Goal: Task Accomplishment & Management: Manage account settings

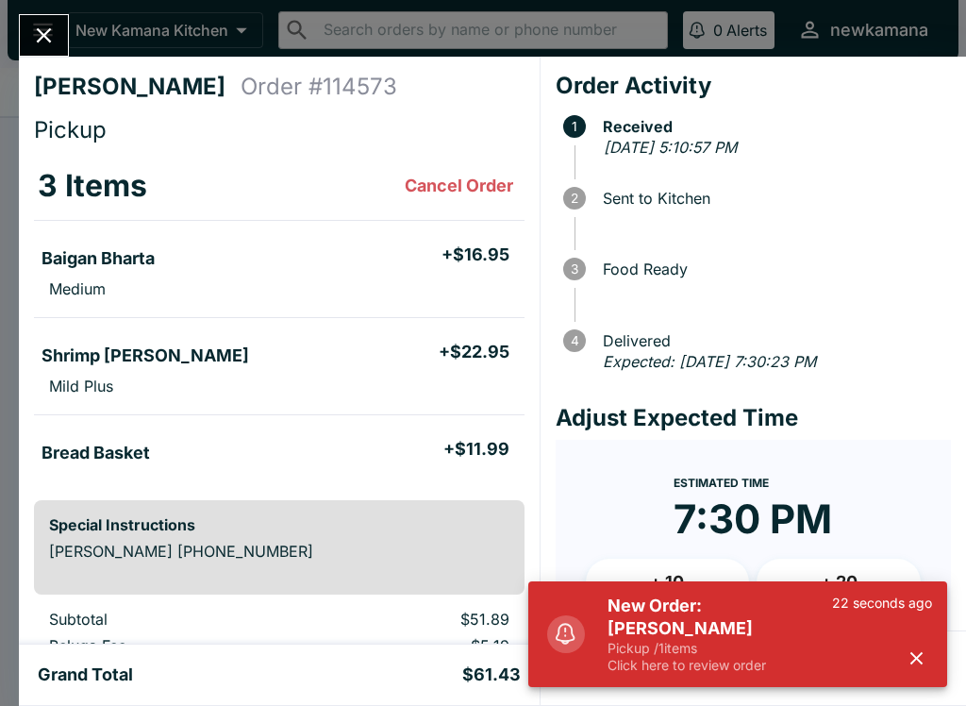
click at [48, 47] on icon "Close" at bounding box center [43, 35] width 25 height 25
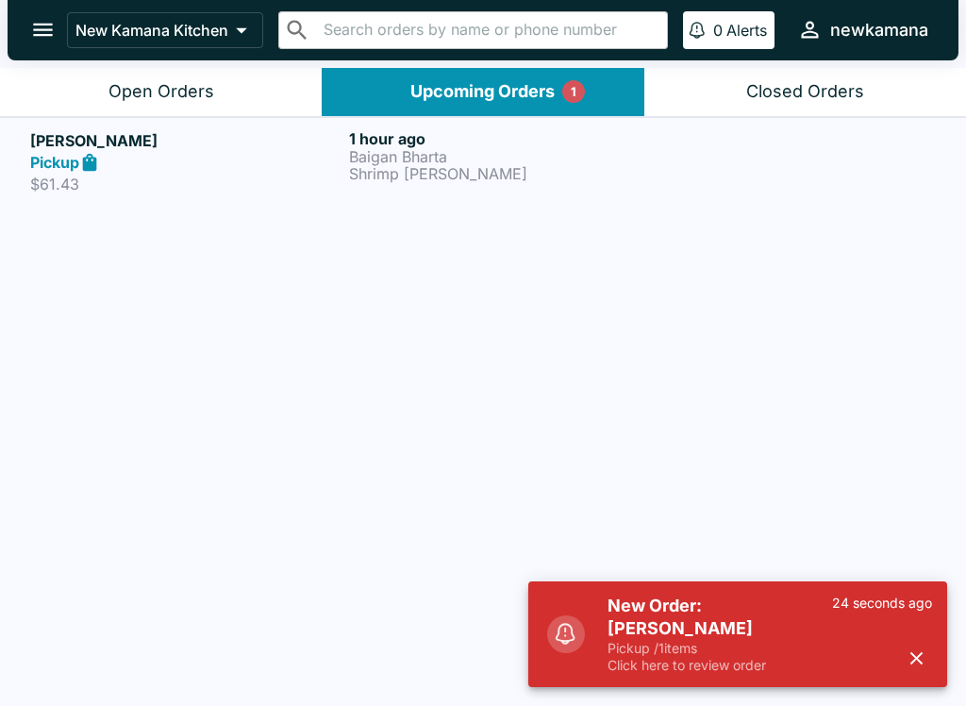
click at [139, 100] on div "Open Orders" at bounding box center [161, 92] width 106 height 22
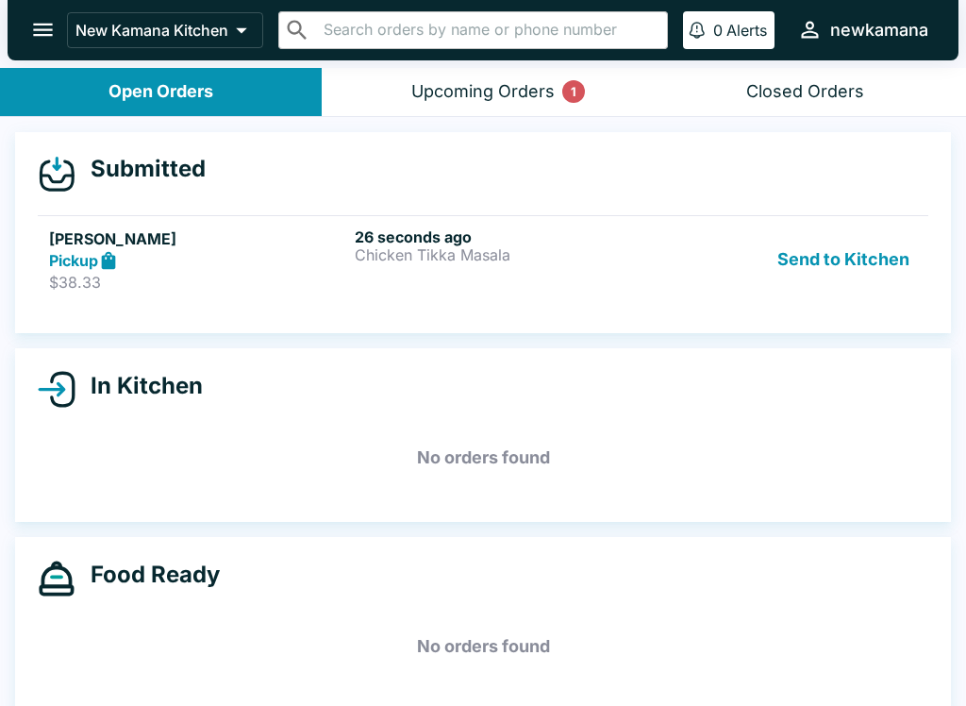
click at [818, 258] on button "Send to Kitchen" at bounding box center [843, 259] width 147 height 65
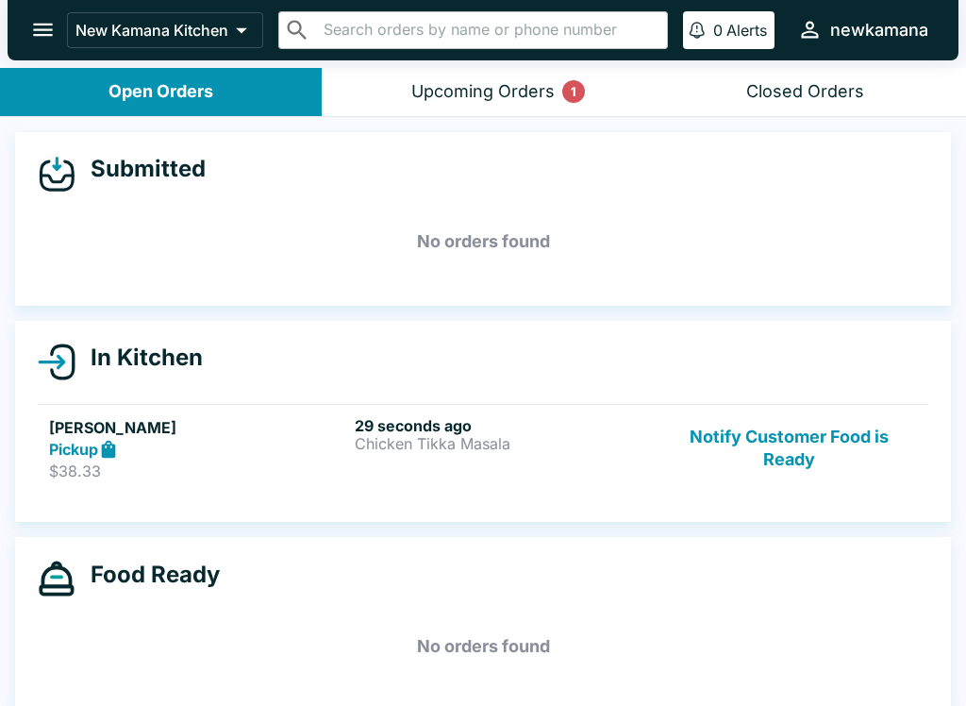
scroll to position [2, 0]
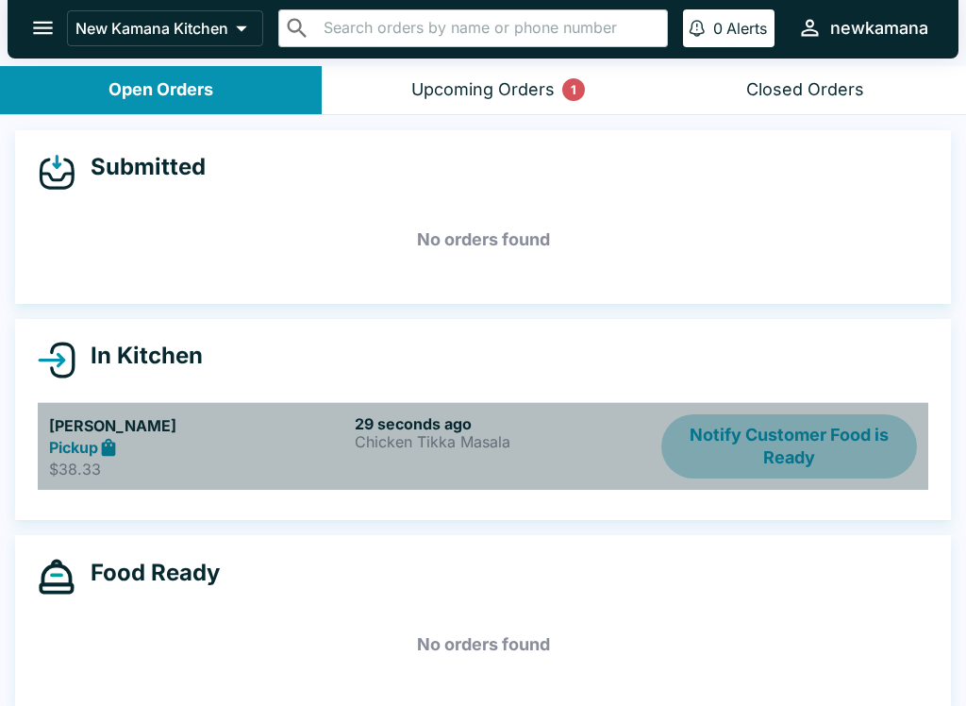
click at [785, 449] on button "Notify Customer Food is Ready" at bounding box center [789, 446] width 256 height 65
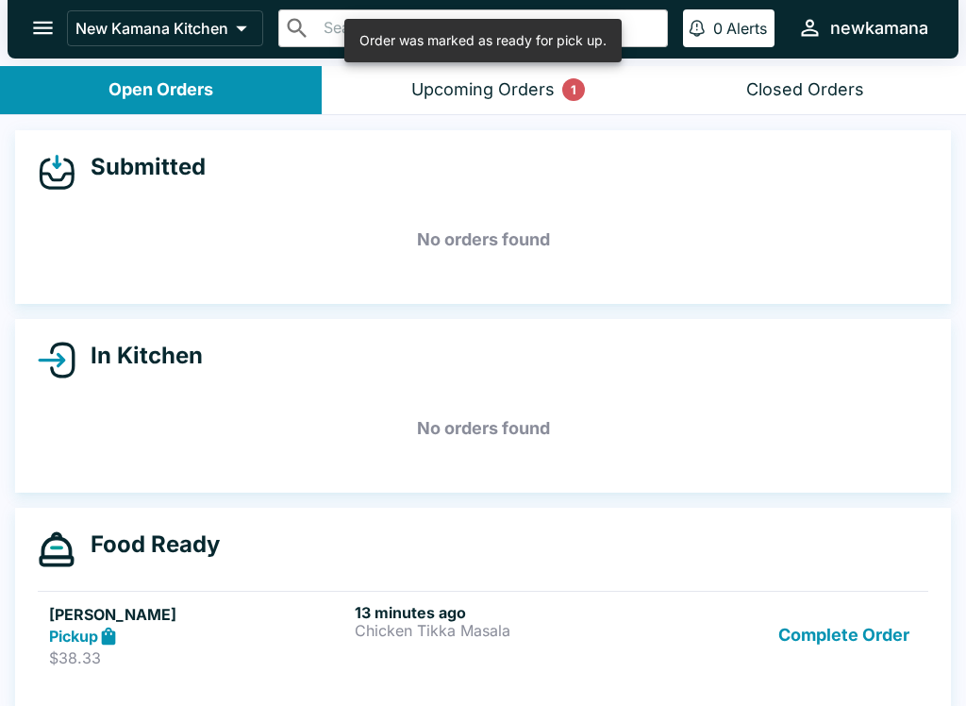
click at [829, 649] on button "Complete Order" at bounding box center [844, 635] width 146 height 65
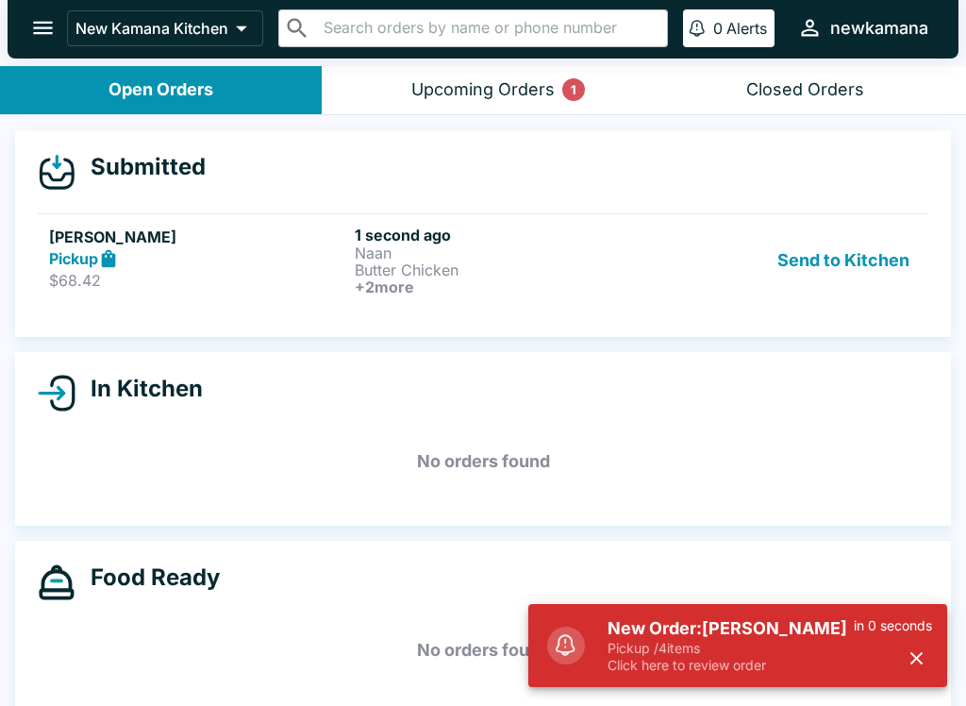
click at [753, 647] on p "Pickup / 4 items" at bounding box center [731, 648] width 246 height 17
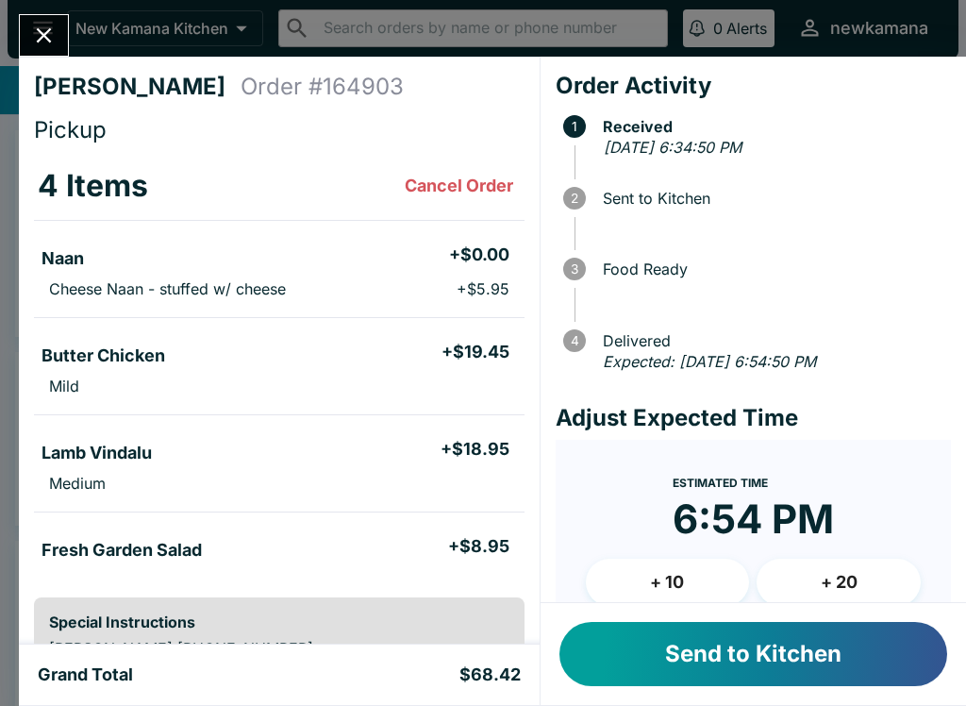
click at [688, 671] on button "Send to Kitchen" at bounding box center [753, 654] width 388 height 64
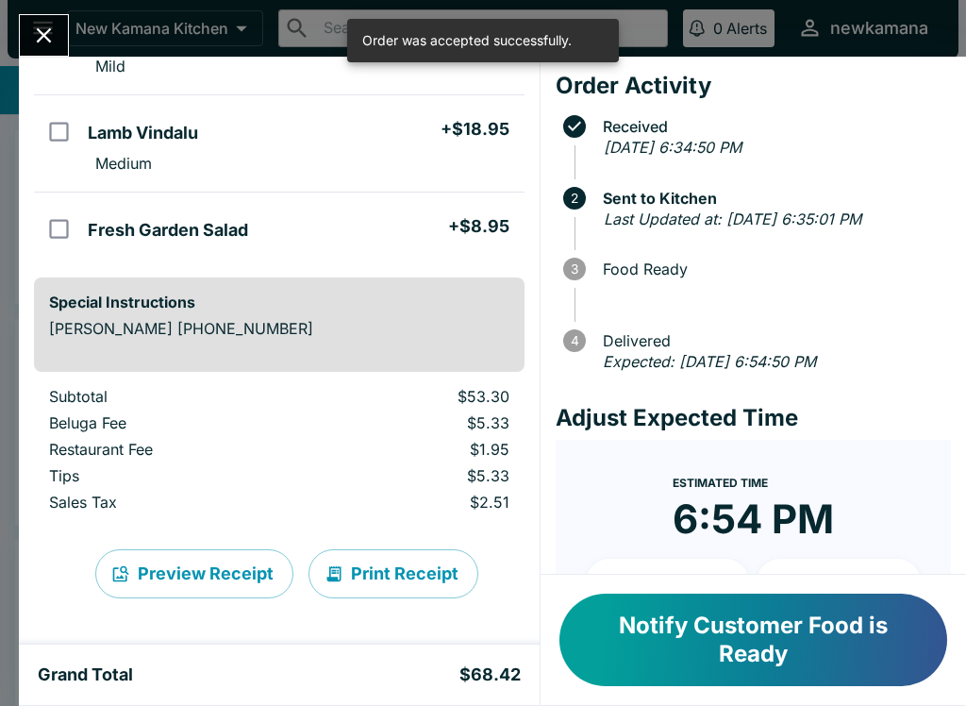
scroll to position [320, 0]
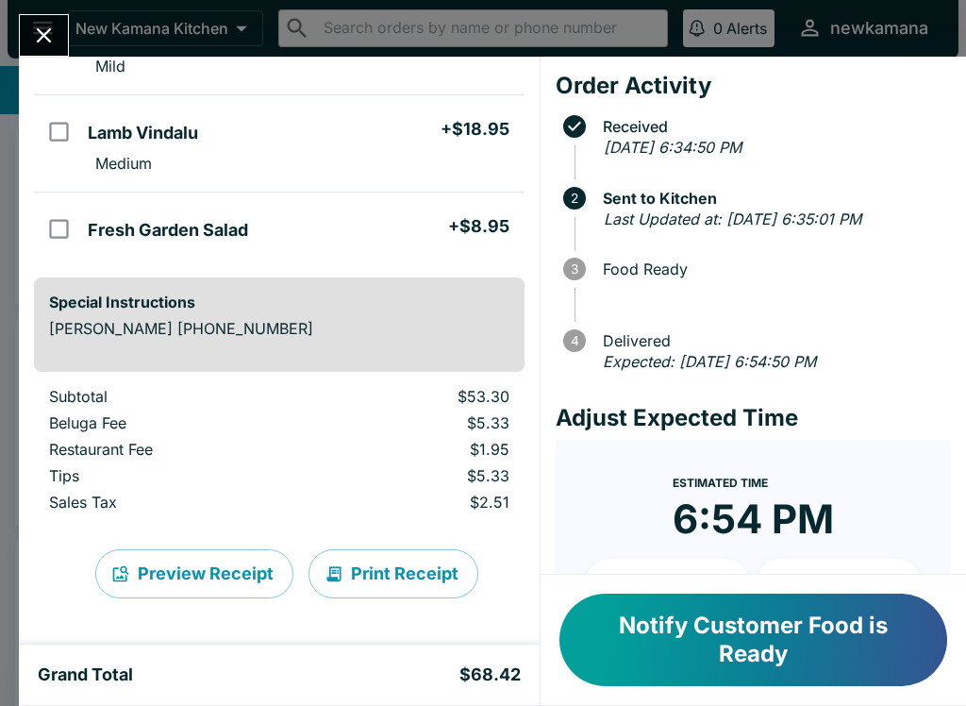
click at [691, 651] on button "Notify Customer Food is Ready" at bounding box center [753, 639] width 388 height 92
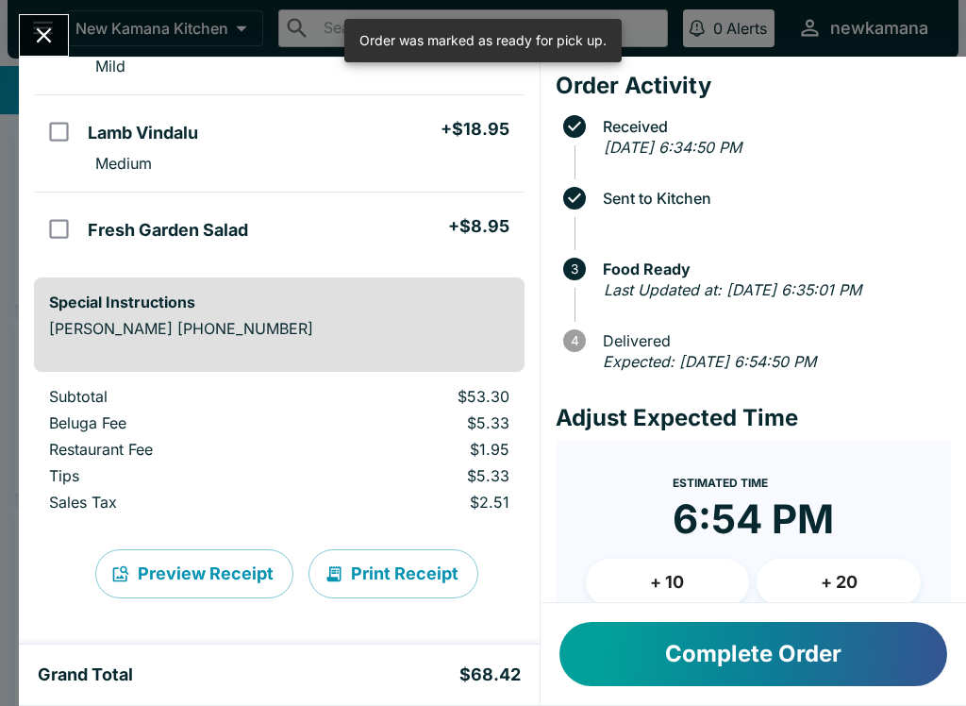
click at [711, 645] on button "Complete Order" at bounding box center [753, 654] width 388 height 64
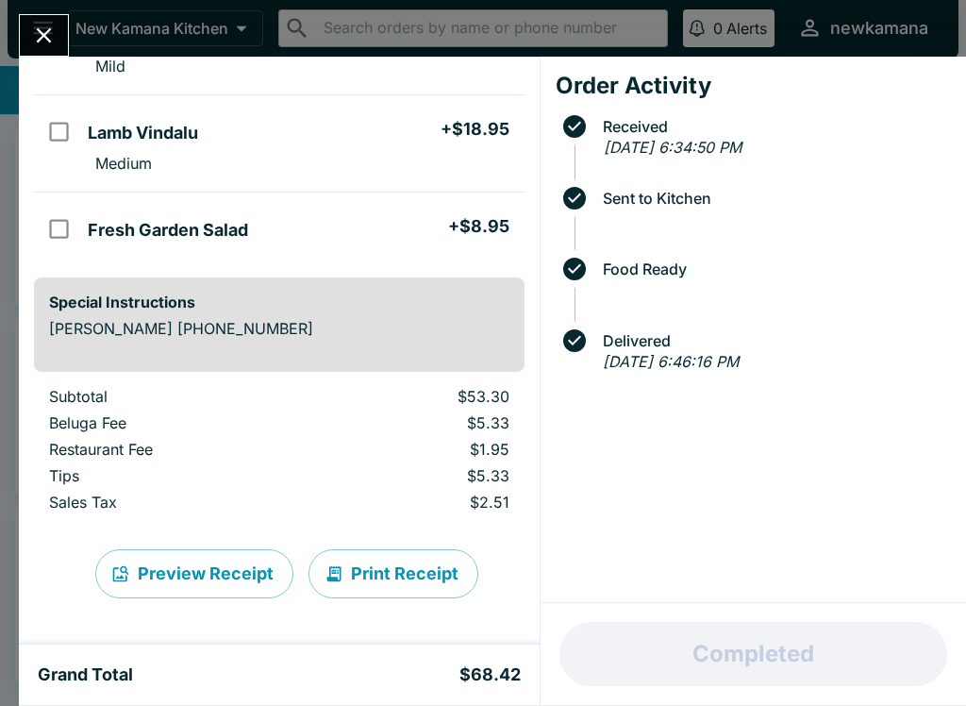
click at [54, 41] on icon "Close" at bounding box center [43, 35] width 25 height 25
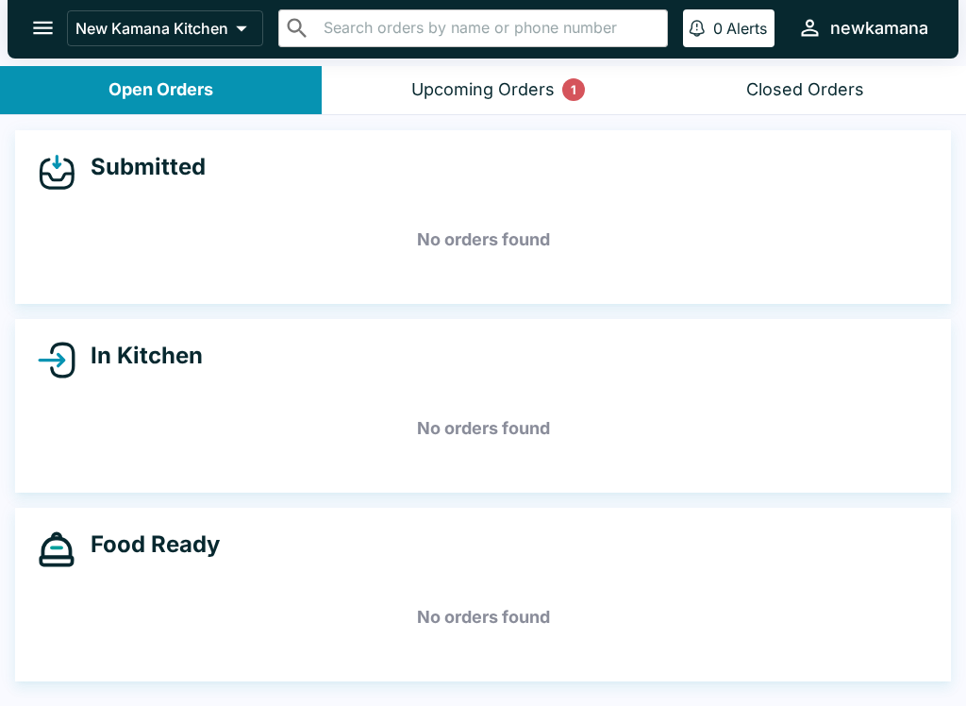
click at [518, 71] on button "Upcoming Orders 1" at bounding box center [483, 90] width 322 height 48
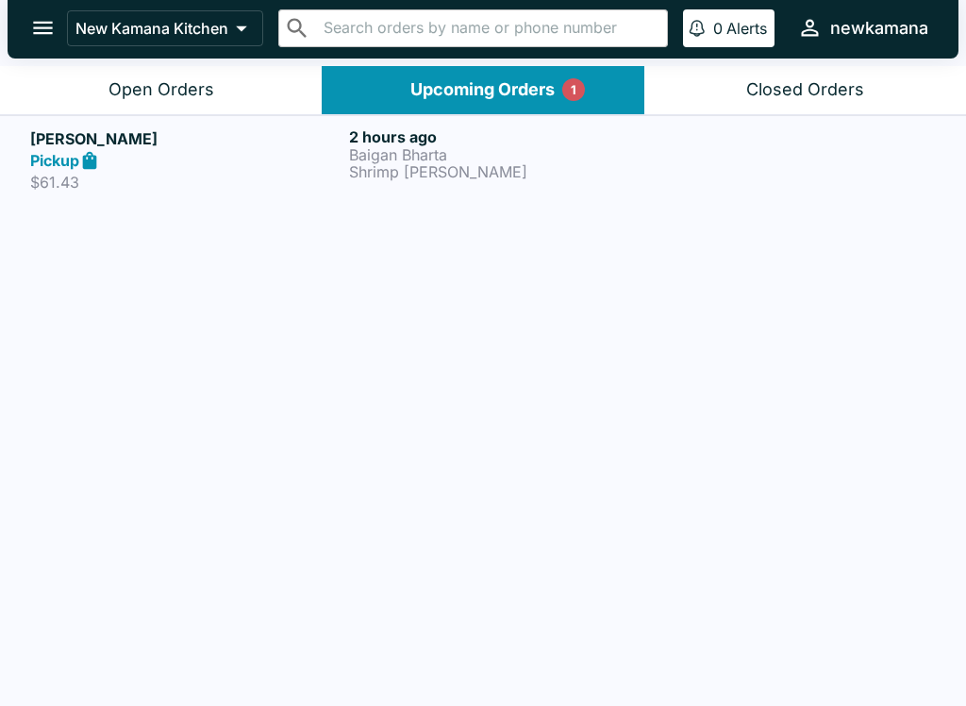
click at [437, 157] on p "Baigan Bharta" at bounding box center [504, 154] width 311 height 17
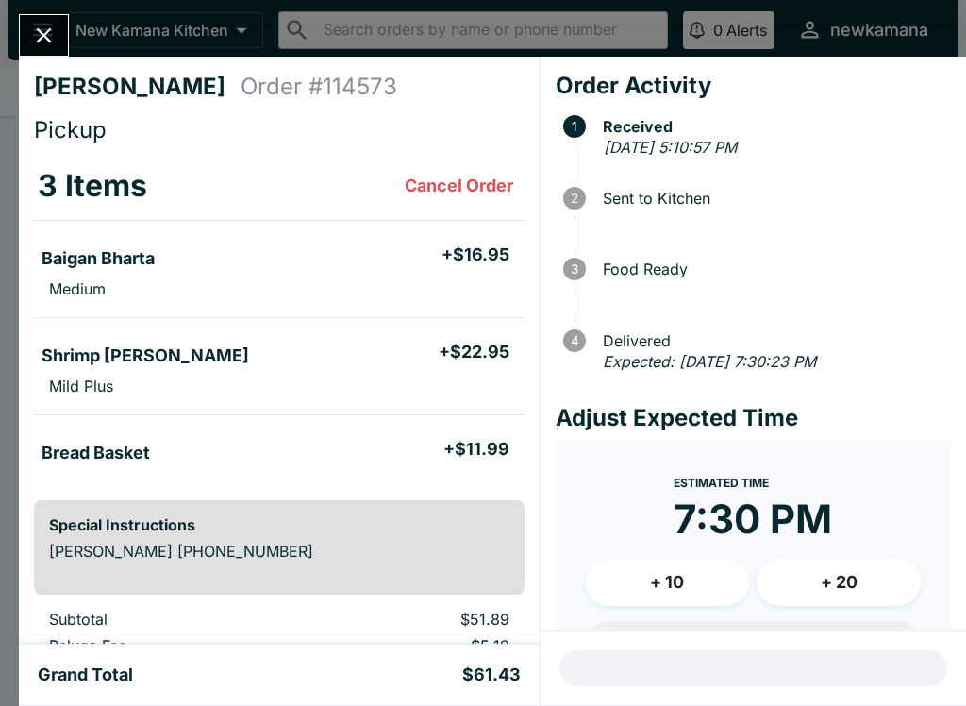
click at [60, 18] on div at bounding box center [44, 35] width 50 height 42
click at [42, 25] on icon "Close" at bounding box center [43, 35] width 25 height 25
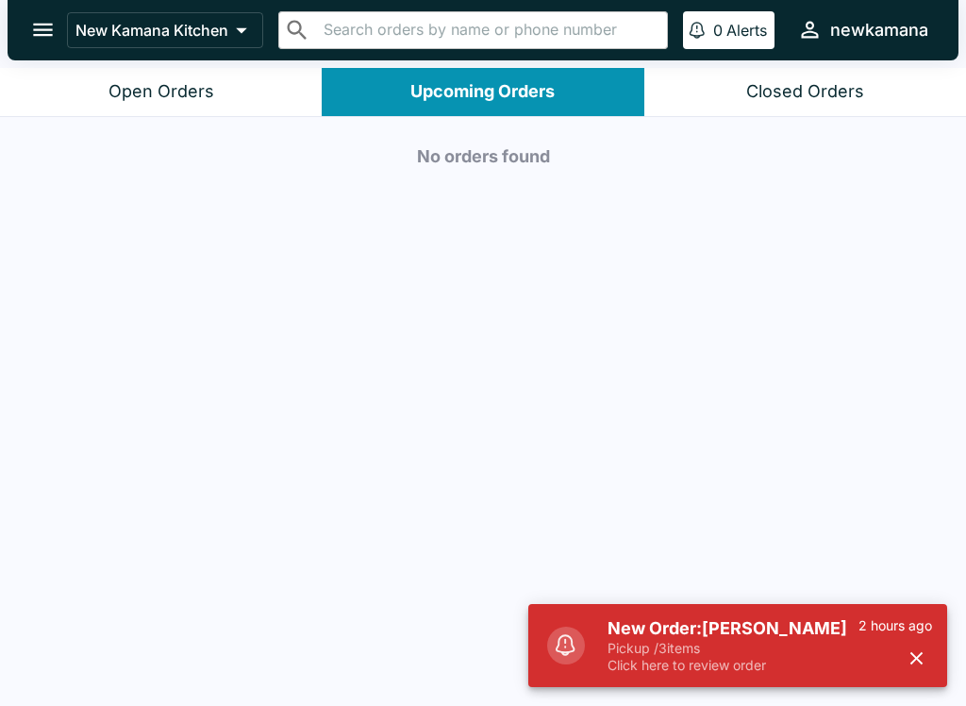
click at [155, 79] on button "Open Orders" at bounding box center [161, 92] width 322 height 48
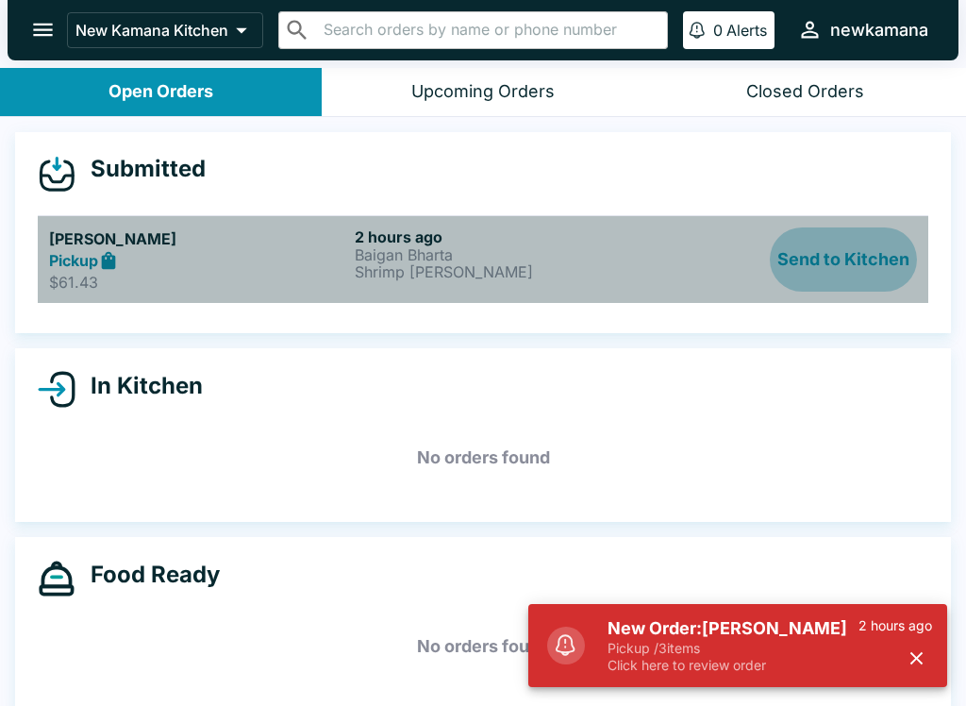
click at [792, 263] on button "Send to Kitchen" at bounding box center [843, 259] width 147 height 65
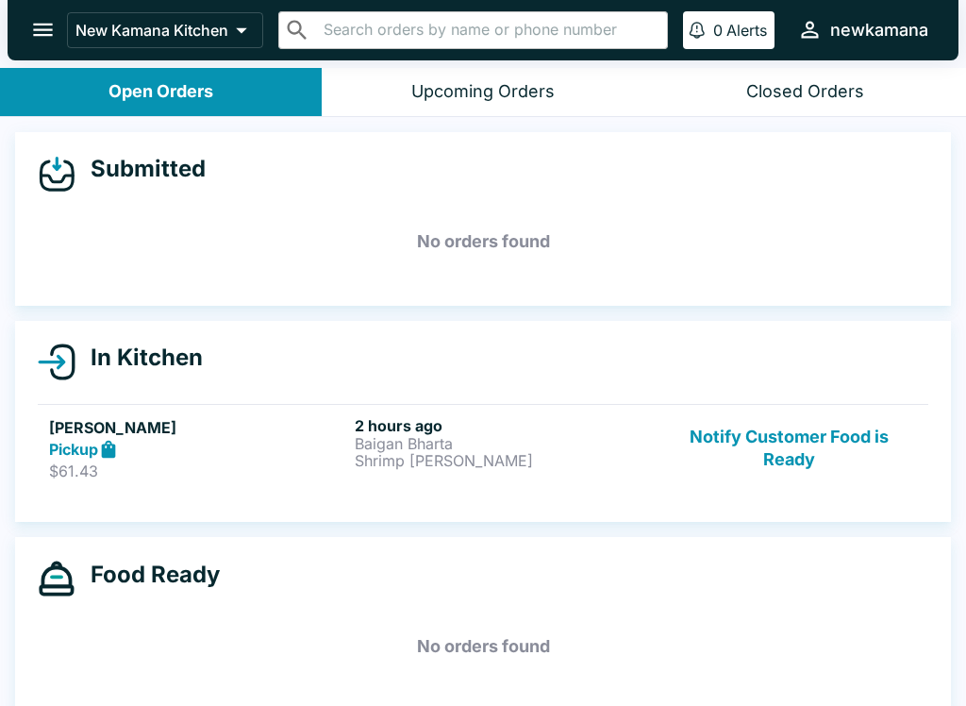
click at [388, 458] on p "Shrimp [PERSON_NAME]" at bounding box center [504, 460] width 298 height 17
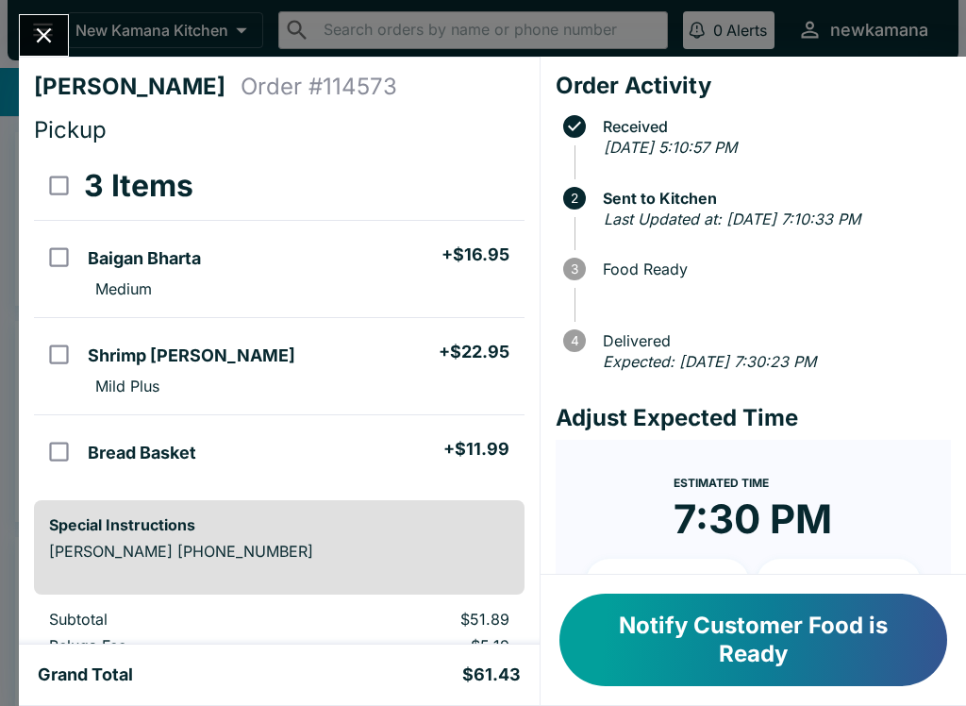
click at [57, 53] on button "Close" at bounding box center [44, 35] width 48 height 41
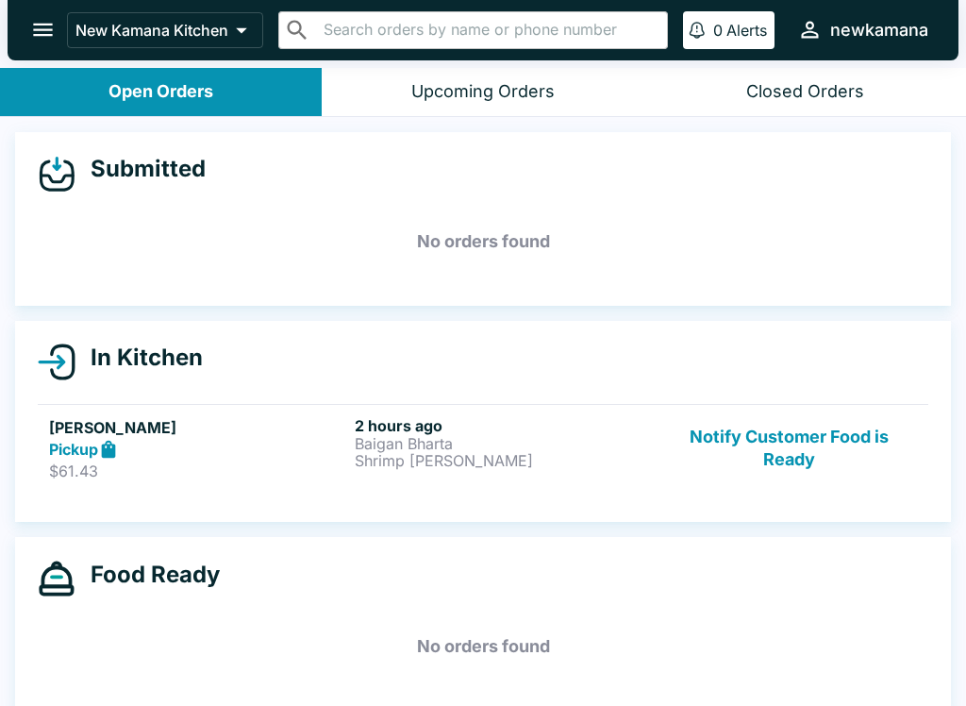
click at [842, 455] on button "Notify Customer Food is Ready" at bounding box center [789, 448] width 256 height 65
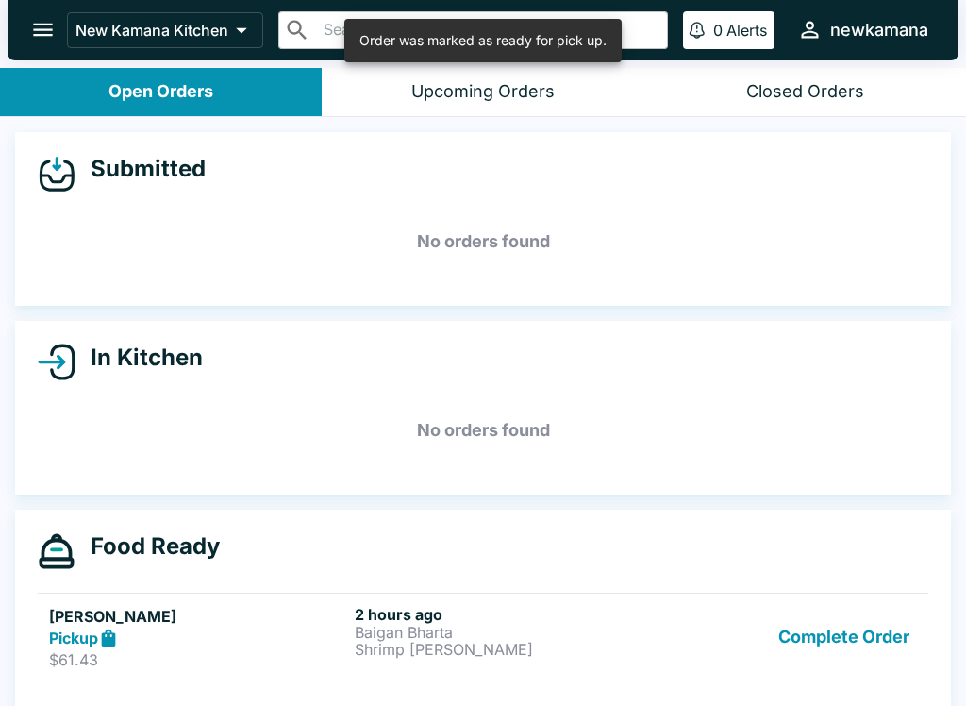
click at [866, 639] on button "Complete Order" at bounding box center [844, 637] width 146 height 65
